Goal: Information Seeking & Learning: Compare options

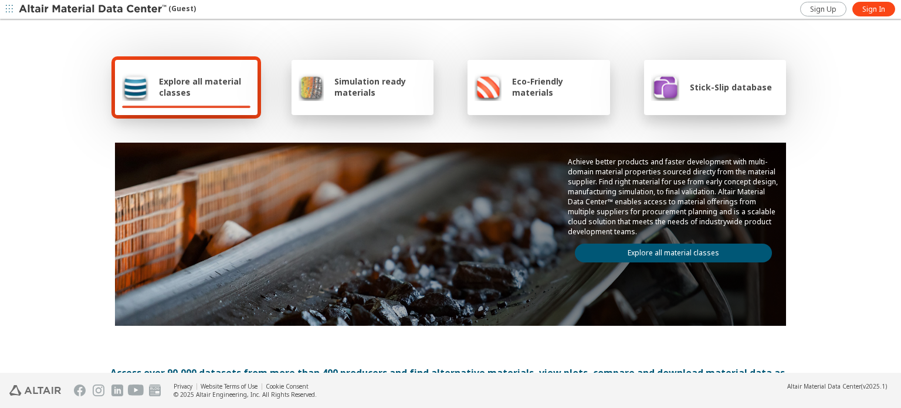
click at [687, 259] on div "Achieve better products and faster development with multi-domain material prope…" at bounding box center [673, 210] width 225 height 134
click at [700, 250] on link "Explore all material classes" at bounding box center [673, 252] width 197 height 19
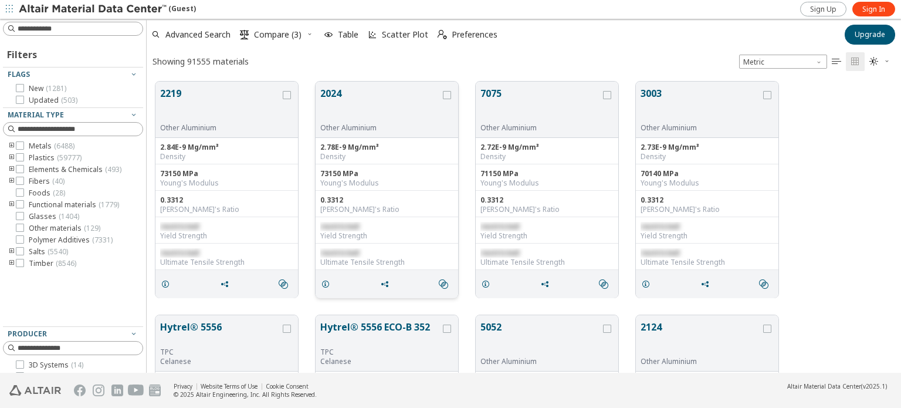
scroll to position [291, 745]
drag, startPoint x: 306, startPoint y: 30, endPoint x: 293, endPoint y: 37, distance: 13.9
click at [293, 37] on button " Compare (3)" at bounding box center [270, 35] width 71 height 26
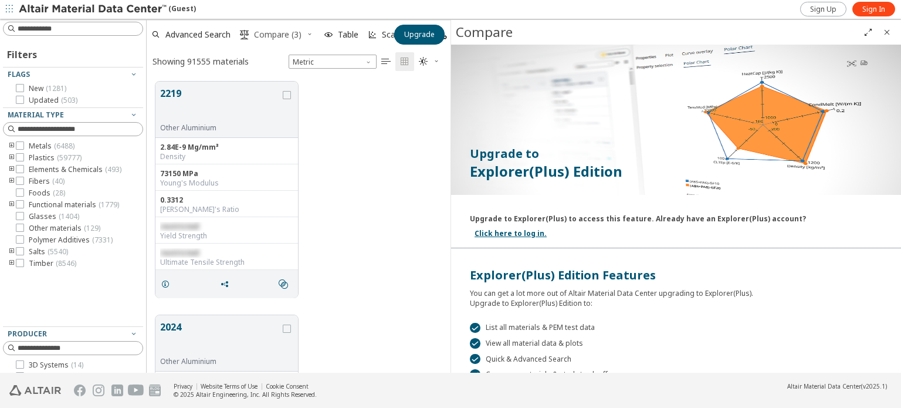
scroll to position [291, 294]
click at [308, 35] on icon "button" at bounding box center [309, 33] width 7 height 7
click at [257, 56] on span "Clear Selections" at bounding box center [294, 57] width 81 height 19
click at [42, 30] on input at bounding box center [80, 29] width 125 height 12
type input "******"
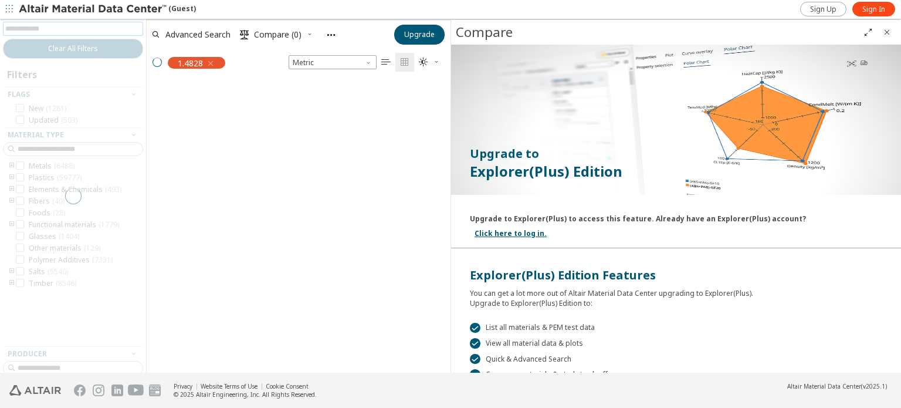
scroll to position [271, 294]
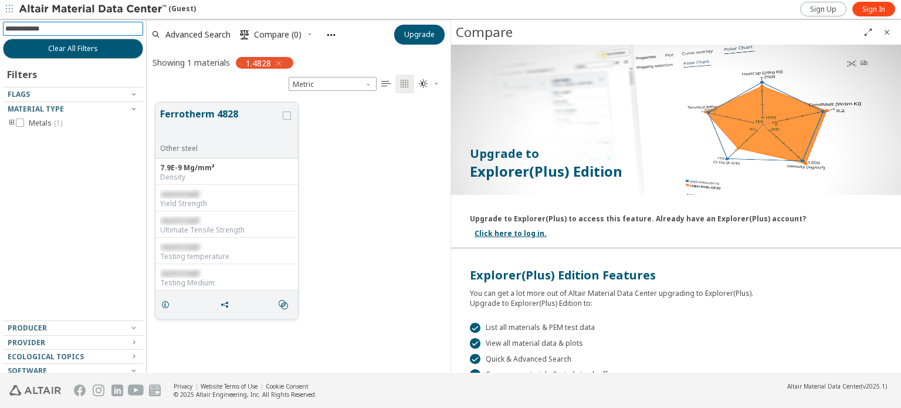
click at [202, 107] on button "Ferrotherm 4828" at bounding box center [220, 125] width 120 height 37
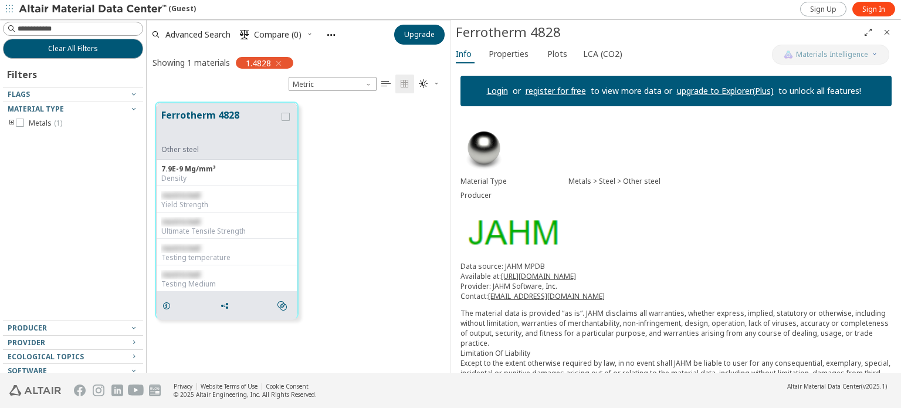
scroll to position [5, 0]
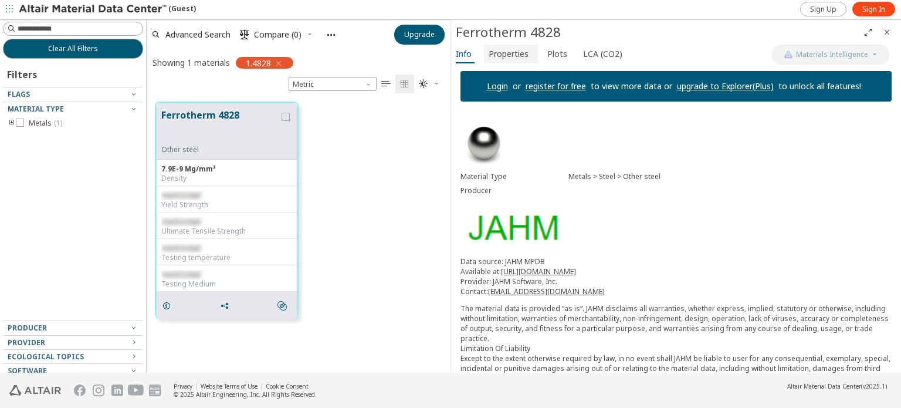
click at [503, 53] on span "Properties" at bounding box center [509, 54] width 40 height 19
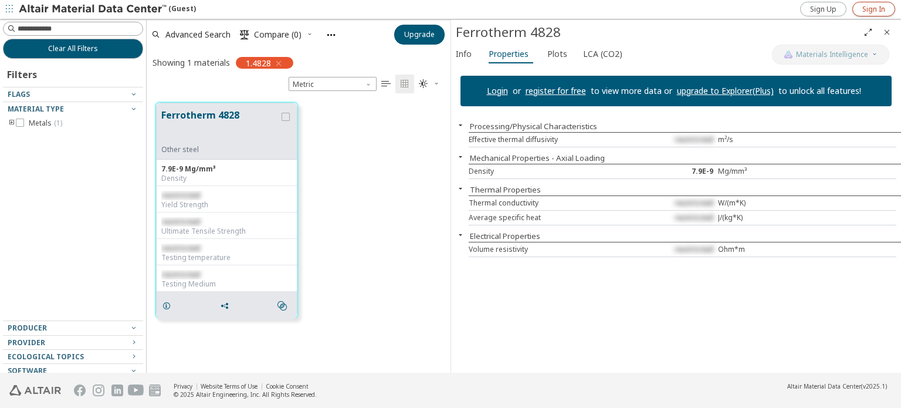
click at [874, 11] on span "Sign In" at bounding box center [873, 9] width 23 height 9
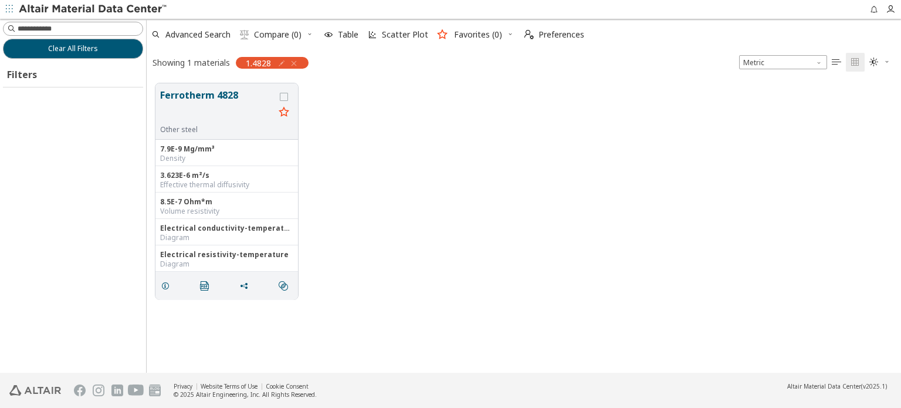
scroll to position [290, 745]
click at [189, 91] on button "Ferrotherm 4828" at bounding box center [217, 106] width 114 height 37
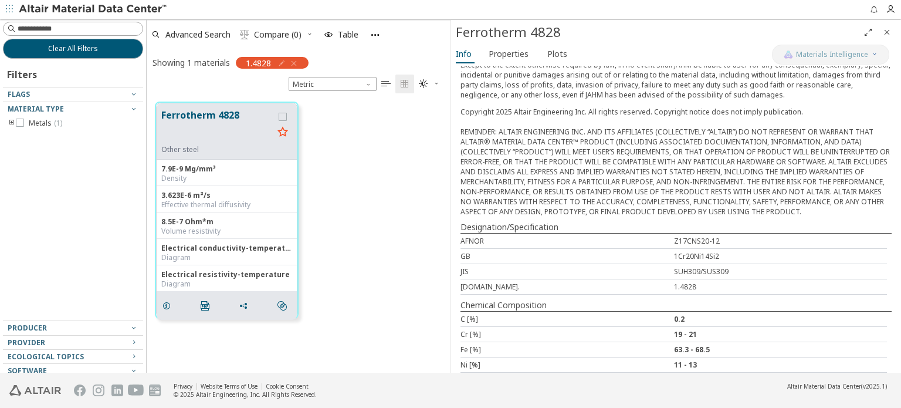
scroll to position [260, 0]
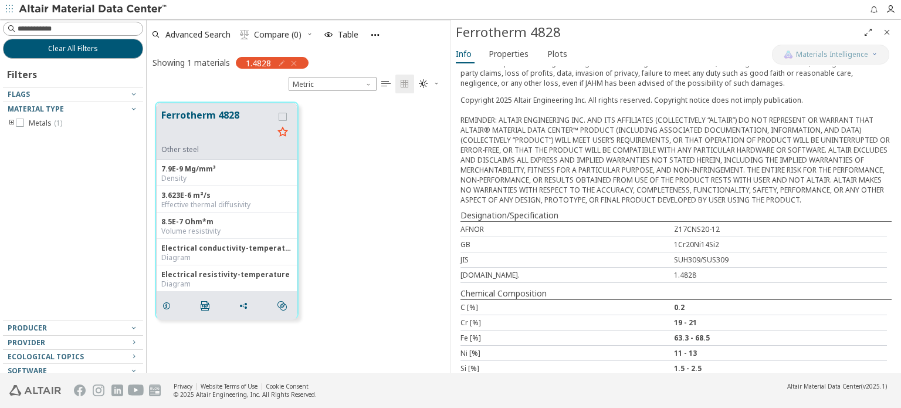
click at [296, 59] on icon "button" at bounding box center [293, 63] width 9 height 9
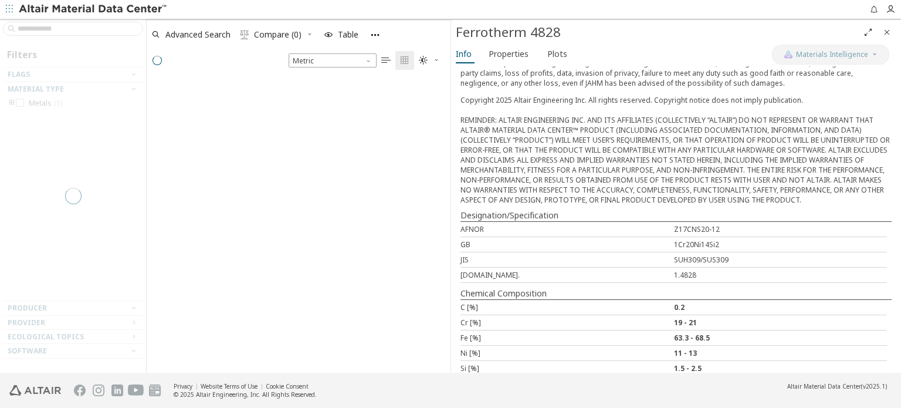
click at [91, 29] on div at bounding box center [73, 196] width 146 height 354
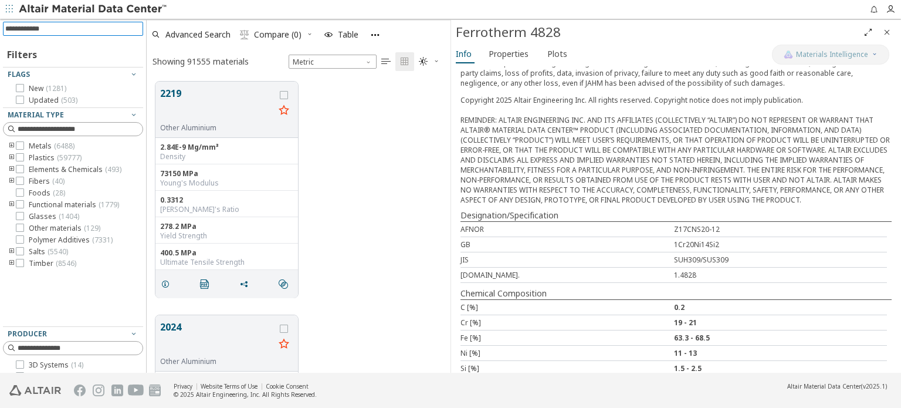
click at [91, 29] on input at bounding box center [74, 28] width 138 height 13
type input "*****"
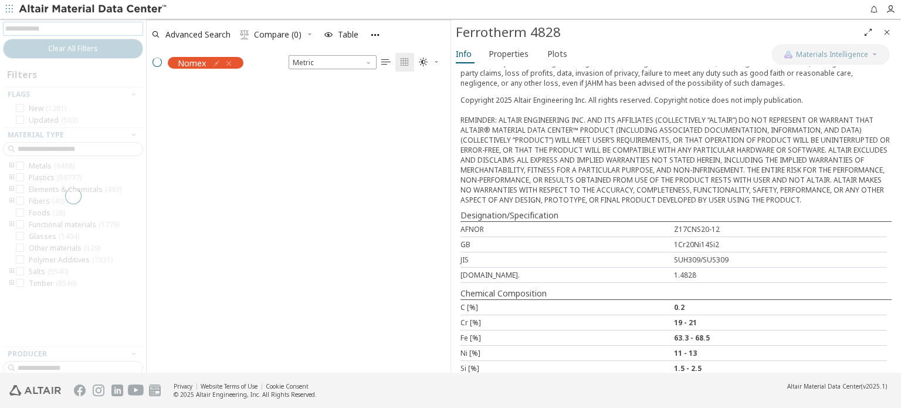
scroll to position [9, 9]
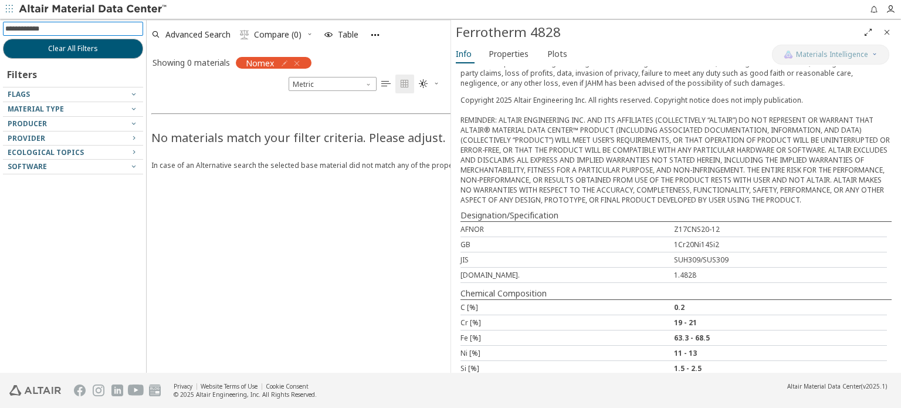
click at [91, 29] on input at bounding box center [74, 28] width 138 height 13
type input "******"
click at [297, 65] on icon "button" at bounding box center [296, 63] width 9 height 9
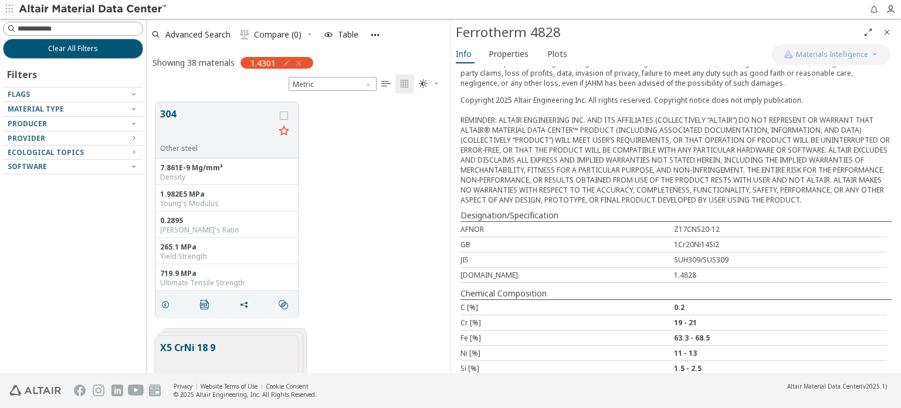
scroll to position [271, 294]
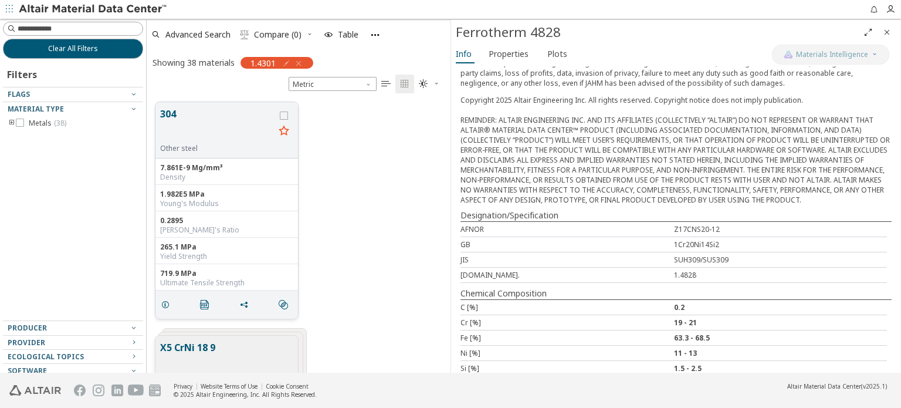
click at [185, 126] on button "304" at bounding box center [217, 125] width 114 height 37
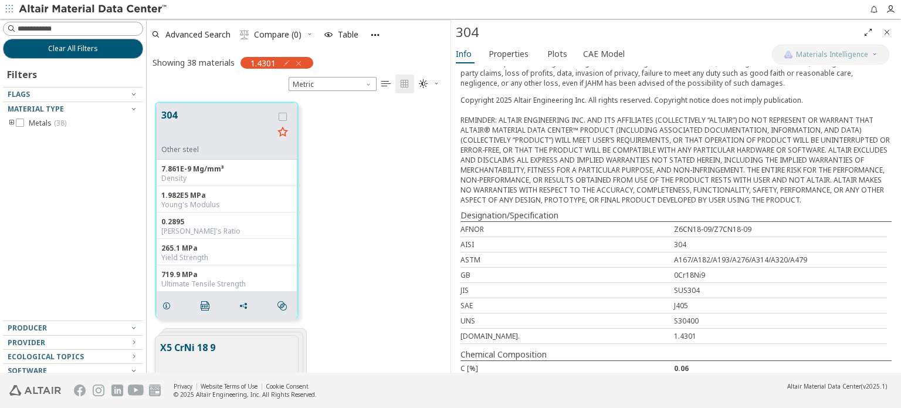
click at [873, 31] on span "Full Screen" at bounding box center [868, 32] width 14 height 19
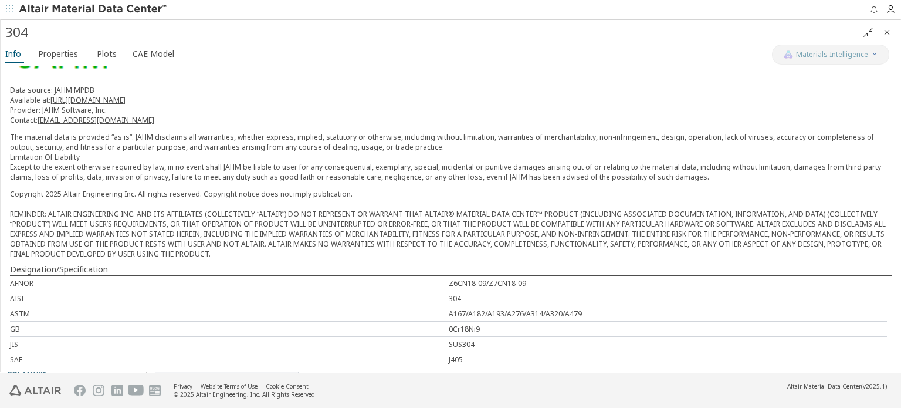
scroll to position [140, 0]
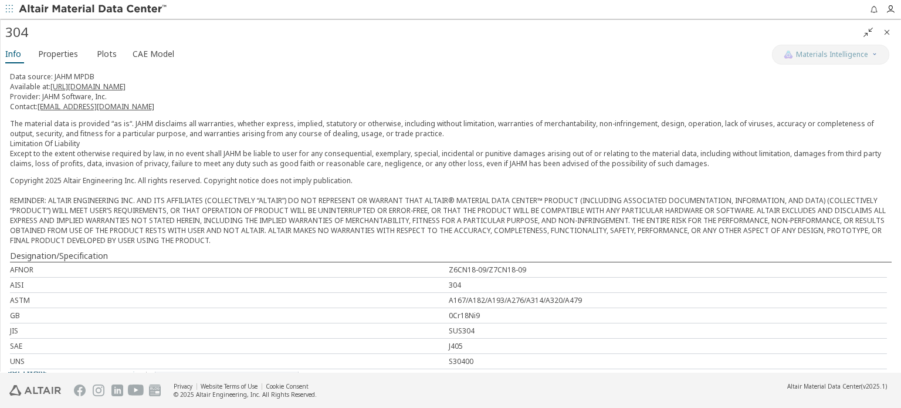
click at [867, 32] on icon "" at bounding box center [867, 32] width 9 height 9
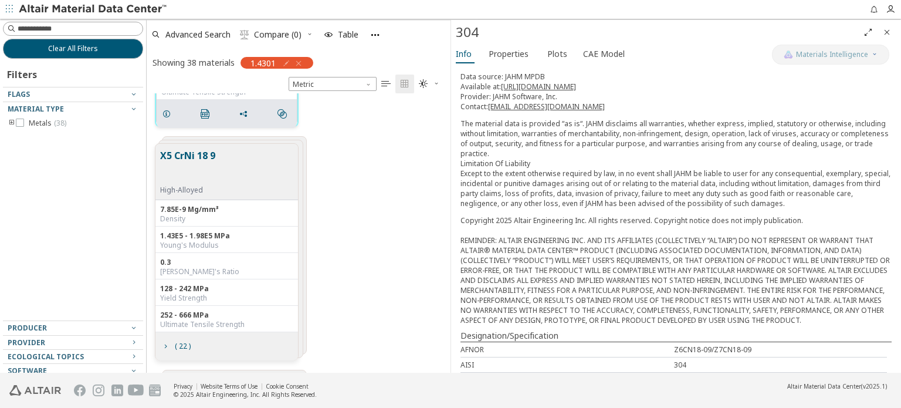
scroll to position [192, 0]
click at [203, 171] on button "X5 CrNi 18 9" at bounding box center [187, 166] width 55 height 37
click at [199, 154] on button "X5 CrNi 18 9" at bounding box center [187, 166] width 55 height 37
click at [887, 37] on span "Close" at bounding box center [887, 32] width 14 height 19
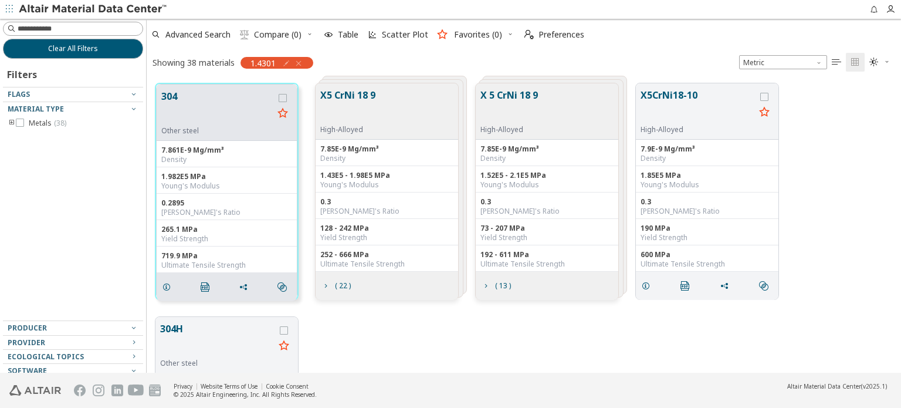
click at [348, 98] on button "X5 CrNi 18 9" at bounding box center [347, 106] width 55 height 37
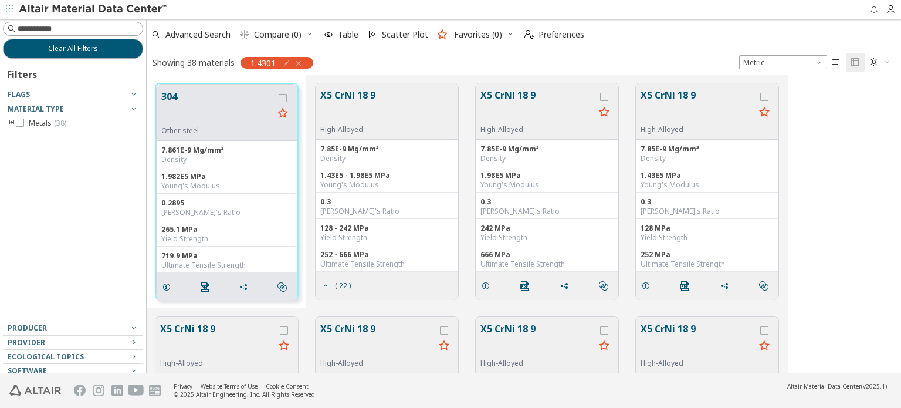
click at [354, 95] on button "X5 CrNi 18 9" at bounding box center [347, 106] width 55 height 37
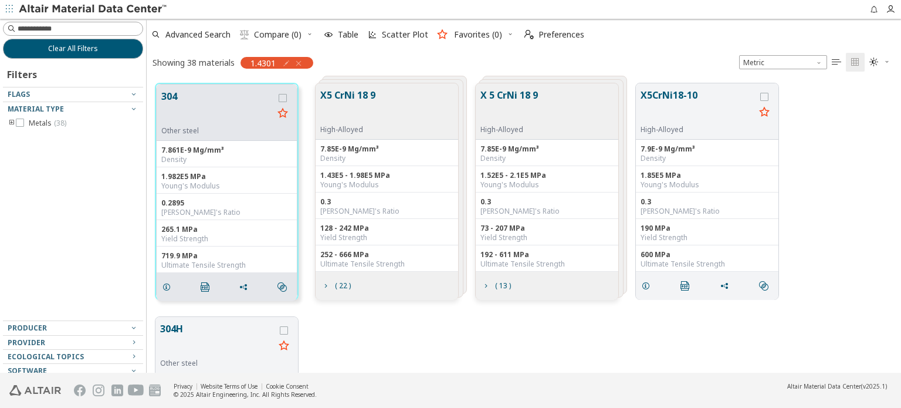
click at [418, 89] on div "X5 CrNi 18 9 High-Alloyed" at bounding box center [387, 111] width 143 height 56
click at [341, 92] on button "X5 CrNi 18 9" at bounding box center [347, 106] width 55 height 37
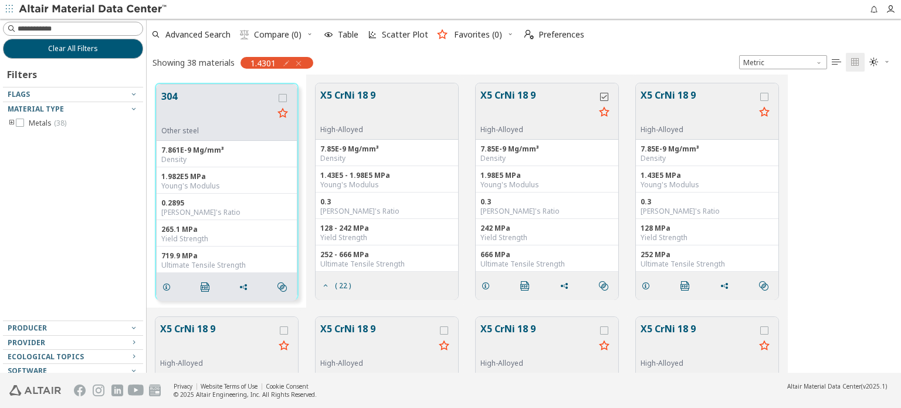
click at [607, 96] on icon "grid" at bounding box center [604, 97] width 8 height 8
click at [527, 91] on button "X5 CrNi 18 9" at bounding box center [537, 106] width 114 height 37
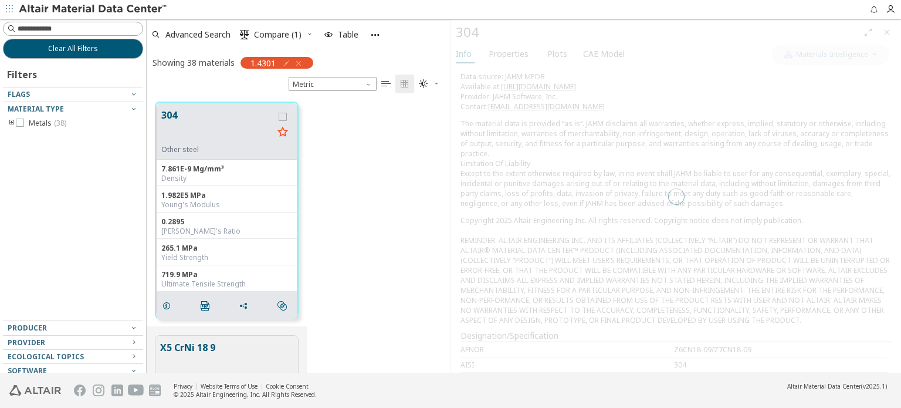
scroll to position [271, 294]
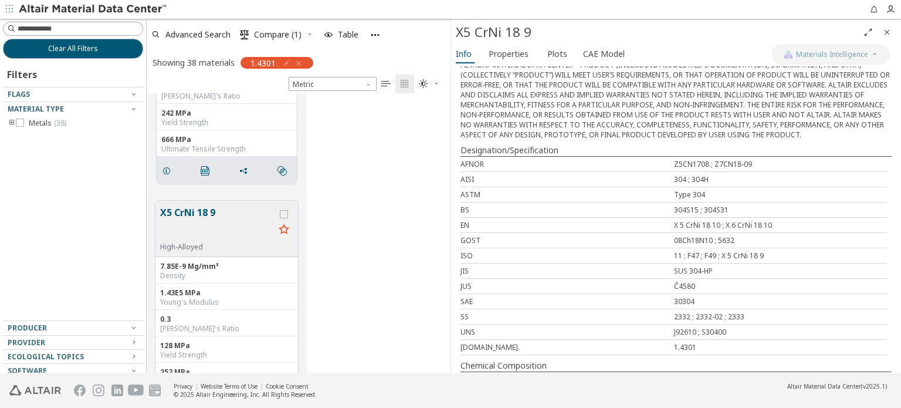
scroll to position [608, 0]
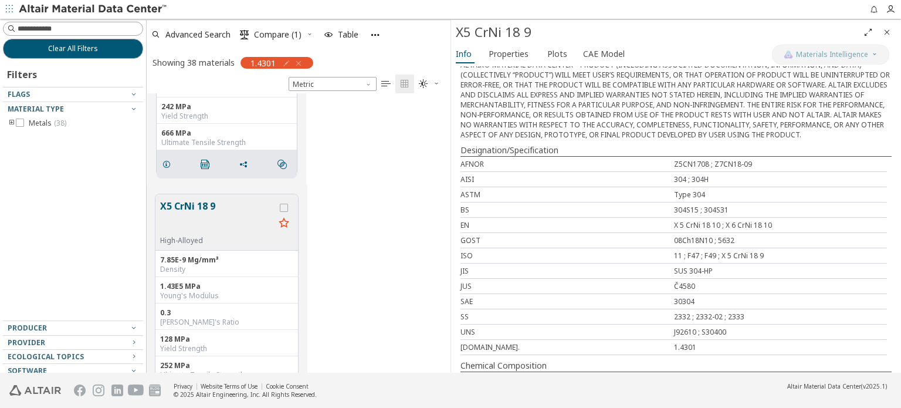
click at [282, 199] on div "grid" at bounding box center [283, 222] width 19 height 46
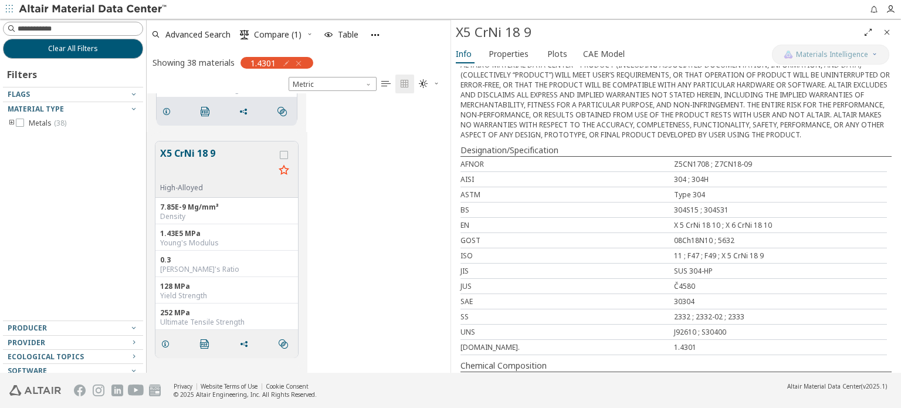
scroll to position [641, 0]
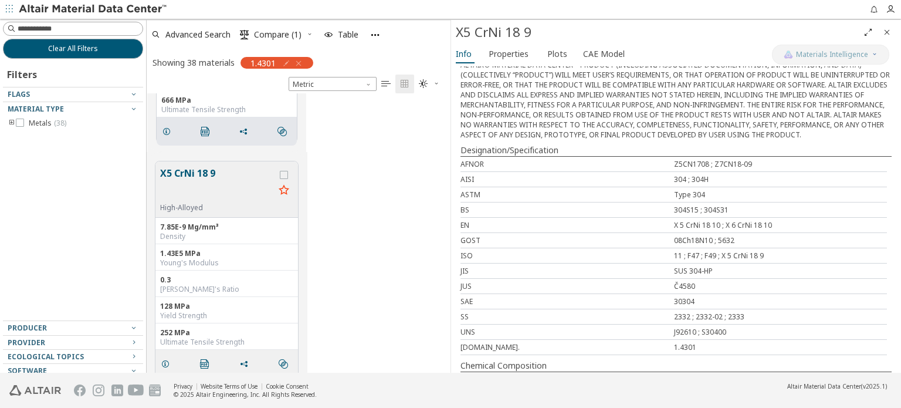
click at [205, 178] on button "X5 CrNi 18 9" at bounding box center [217, 184] width 114 height 37
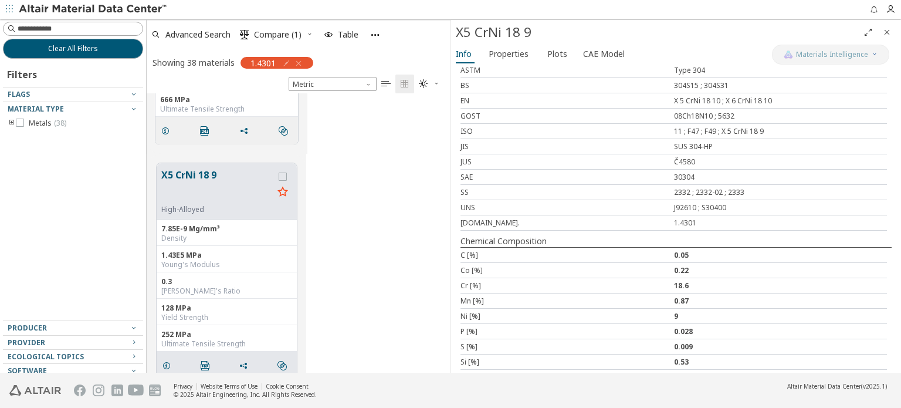
scroll to position [403, 0]
click at [282, 176] on icon "grid" at bounding box center [283, 176] width 8 height 8
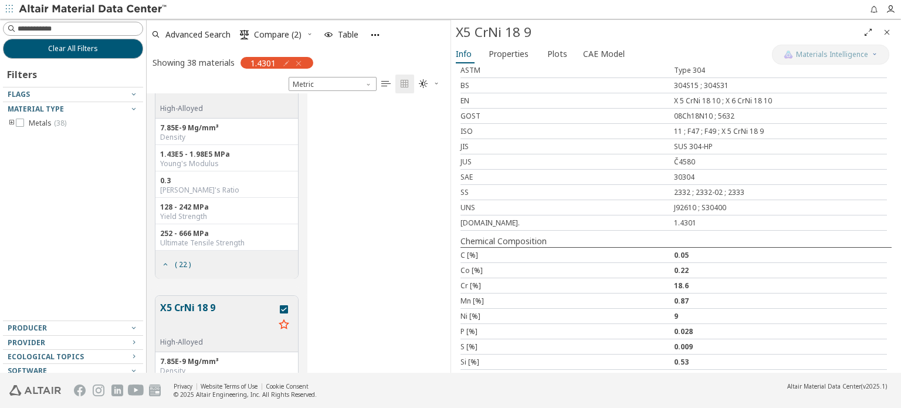
scroll to position [279, 0]
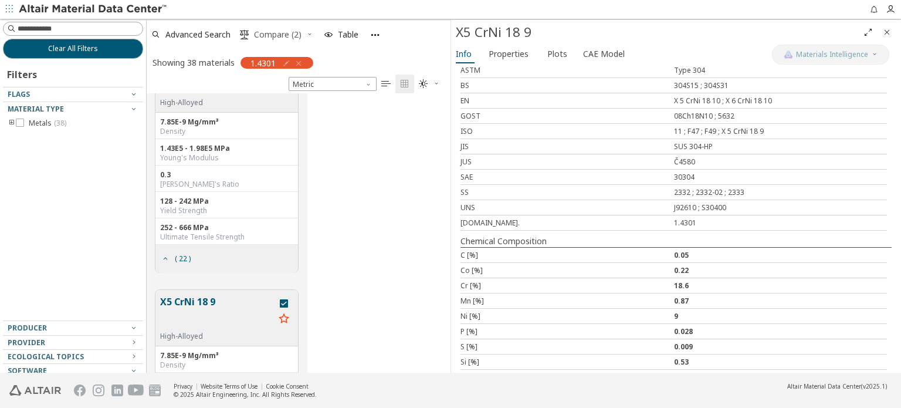
click at [299, 38] on span "Compare (2)" at bounding box center [278, 34] width 48 height 8
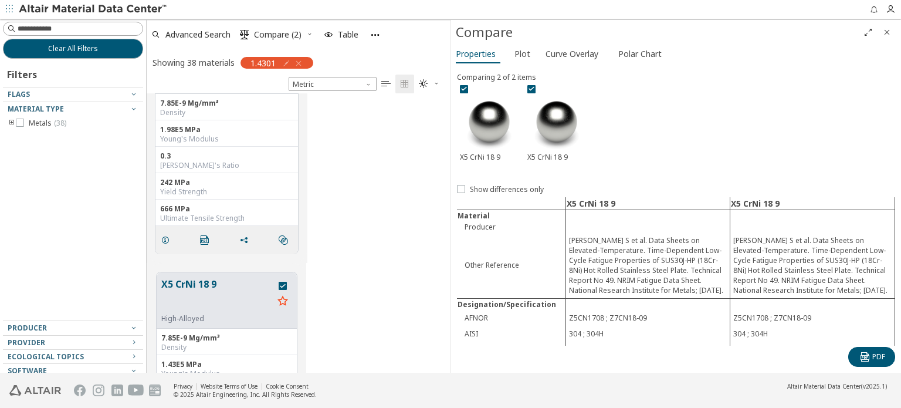
click at [531, 83] on div "X5 CrNi 18 9" at bounding box center [556, 123] width 65 height 83
click at [533, 85] on div at bounding box center [531, 89] width 8 height 8
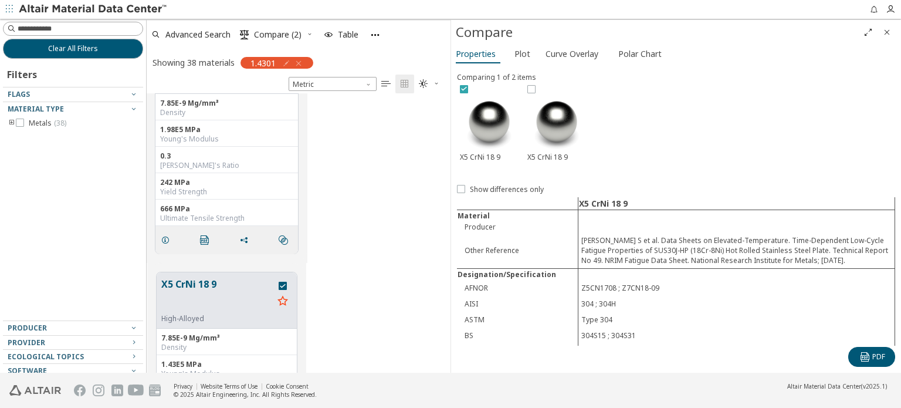
click at [461, 89] on icon at bounding box center [464, 88] width 8 height 8
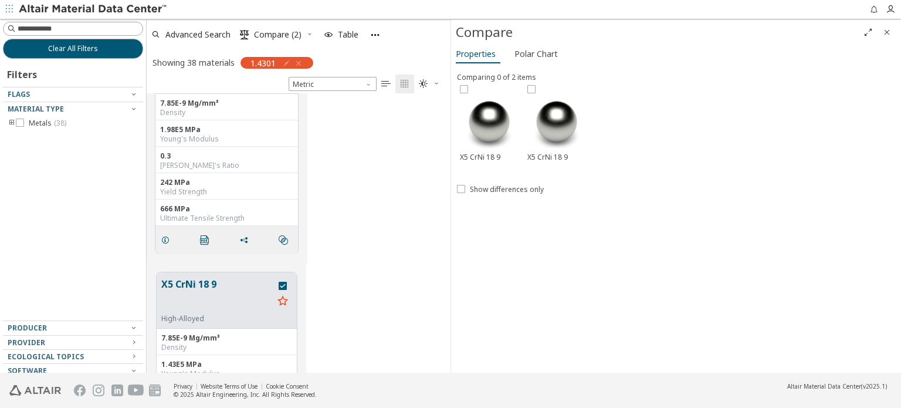
click at [359, 192] on div "X5 CrNi 18 9 High-Alloyed 7.85E-9 Mg/mm³ Density 1.98E5 MPa Young's Modulus 0.3…" at bounding box center [299, 145] width 304 height 233
drag, startPoint x: 287, startPoint y: 43, endPoint x: 279, endPoint y: 32, distance: 13.4
click at [279, 32] on span "Compare (2)" at bounding box center [278, 34] width 48 height 8
click at [888, 33] on icon "Close" at bounding box center [886, 32] width 9 height 9
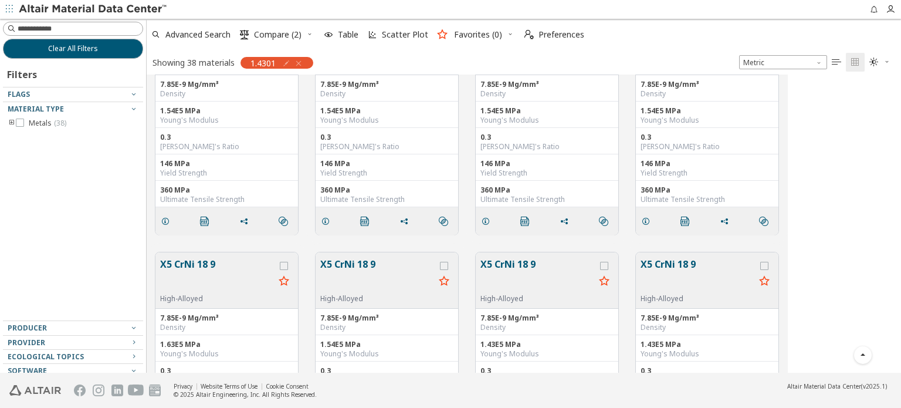
scroll to position [290, 745]
